Goal: Navigation & Orientation: Understand site structure

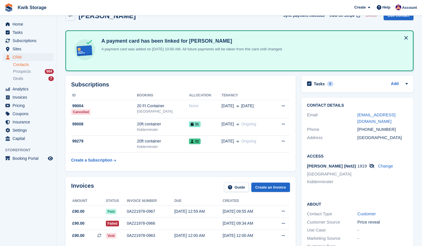
scroll to position [52, 0]
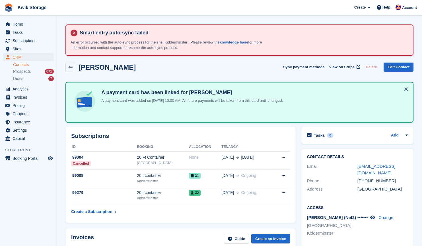
scroll to position [52, 0]
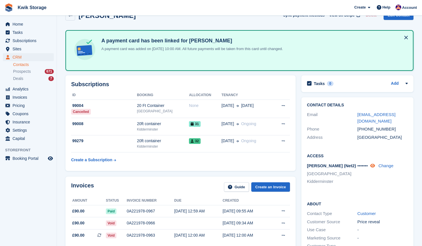
click at [374, 167] on icon at bounding box center [372, 166] width 5 height 4
click at [34, 96] on span "Invoices" at bounding box center [30, 97] width 34 height 8
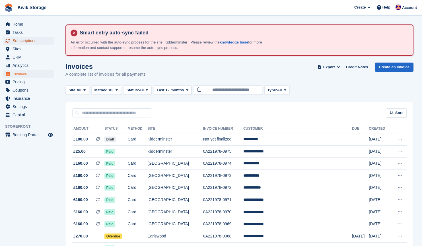
click at [31, 42] on span "Subscriptions" at bounding box center [30, 41] width 34 height 8
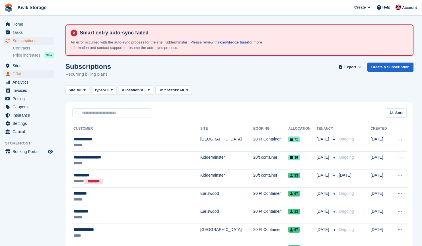
click at [19, 72] on span "CRM" at bounding box center [30, 74] width 34 height 8
